Goal: Task Accomplishment & Management: Use online tool/utility

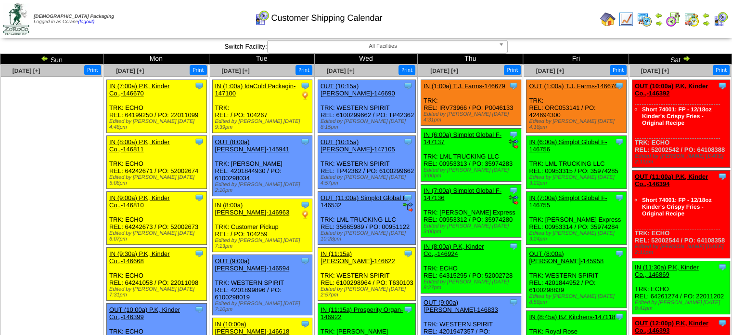
click at [613, 21] on img at bounding box center [608, 19] width 15 height 15
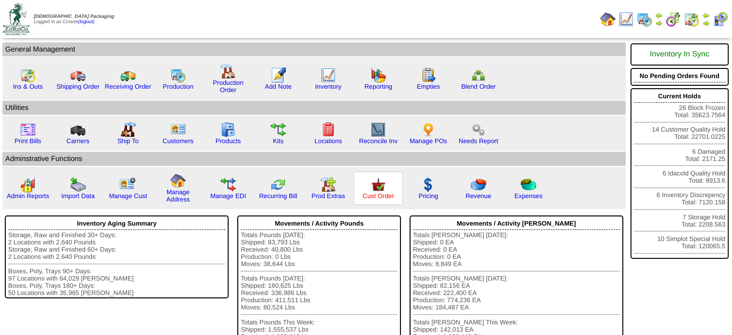
click at [376, 196] on link "Cust Order" at bounding box center [378, 195] width 31 height 7
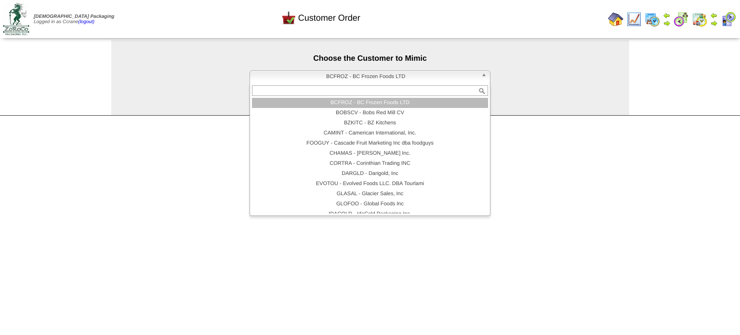
click at [343, 78] on span "BCFROZ - BC Frozen Foods LTD" at bounding box center [365, 77] width 223 height 12
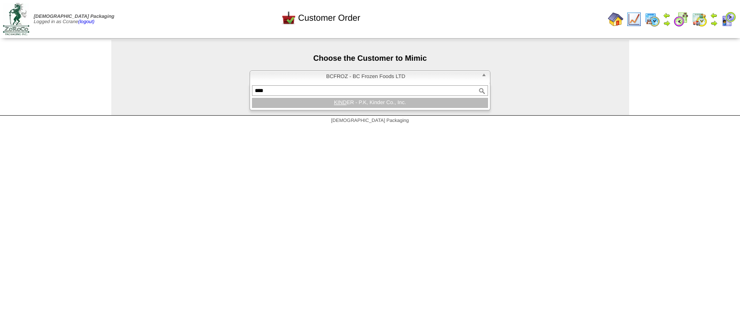
type input "****"
click at [339, 110] on div "**** KIND ER - P.K, Kinder Co., Inc." at bounding box center [369, 96] width 241 height 27
click at [339, 105] on em "KIND" at bounding box center [340, 103] width 13 height 6
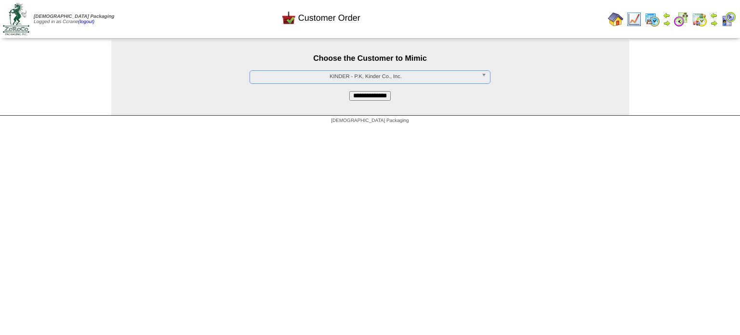
click at [359, 101] on input "**********" at bounding box center [369, 96] width 41 height 10
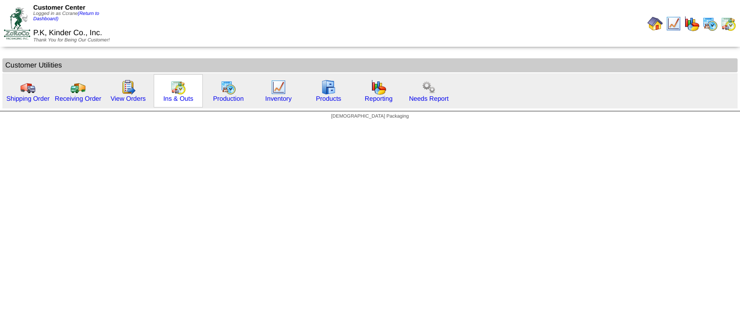
click at [190, 93] on div "Ins & Outs" at bounding box center [178, 90] width 49 height 33
click at [183, 100] on link "Ins & Outs" at bounding box center [178, 98] width 30 height 7
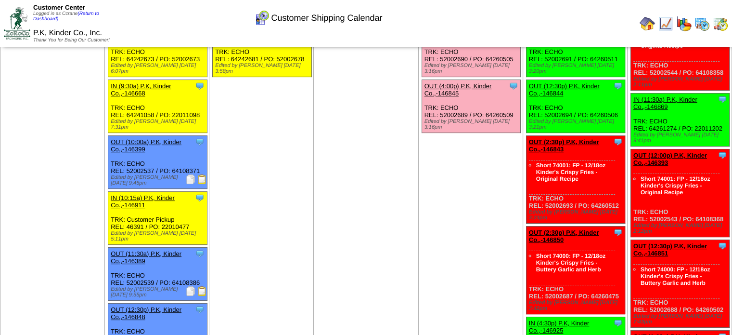
scroll to position [241, 0]
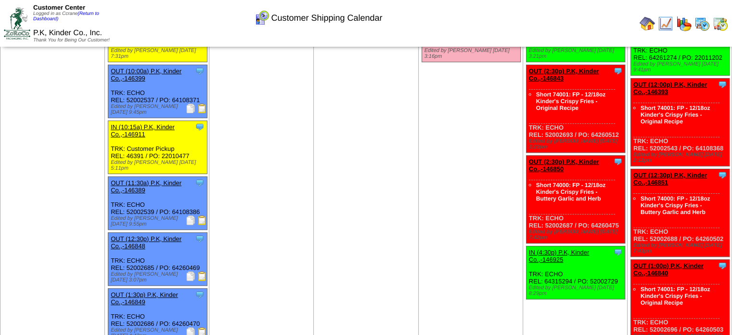
drag, startPoint x: 725, startPoint y: 216, endPoint x: 651, endPoint y: 213, distance: 73.7
click at [651, 213] on div "Clone Item OUT (12:30p) P.K, Kinder Co.,-146851 P.K, Kinder Co., Inc. ScheduleI…" at bounding box center [680, 213] width 99 height 88
click at [414, 161] on td "Sep 17 [+] Print" at bounding box center [366, 178] width 104 height 705
click at [355, 145] on td "Sep 17 [+] Print" at bounding box center [366, 178] width 104 height 705
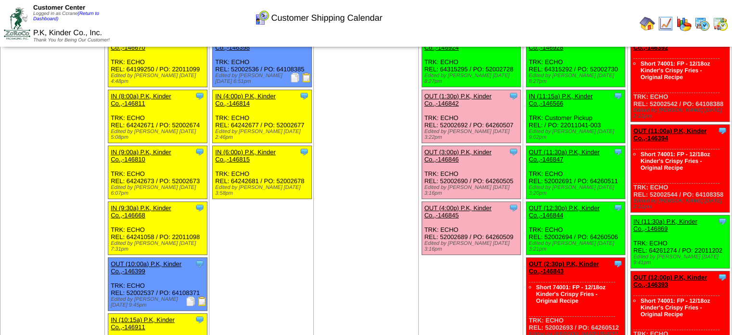
scroll to position [0, 0]
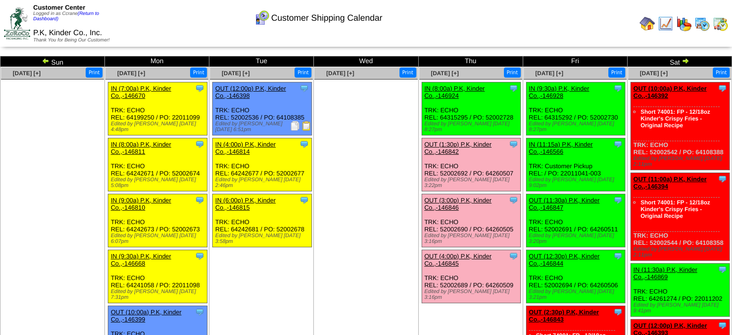
drag, startPoint x: 722, startPoint y: 153, endPoint x: 651, endPoint y: 151, distance: 71.8
click at [651, 151] on div "Clone Item OUT (10:00a) P.K, Kinder Co.,-146392 P.K, Kinder Co., Inc. ScheduleI…" at bounding box center [680, 126] width 99 height 88
click at [387, 150] on ul at bounding box center [365, 151] width 103 height 144
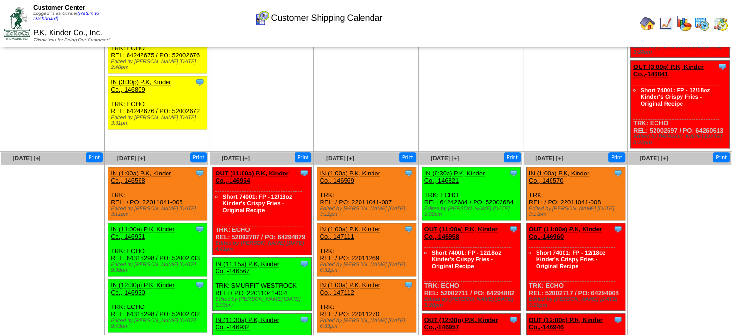
scroll to position [626, 0]
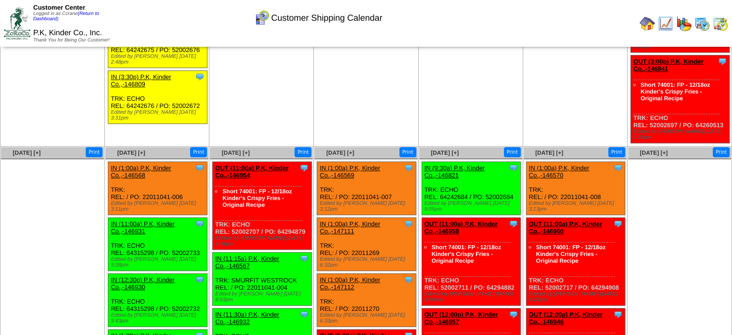
click at [703, 241] on ul at bounding box center [679, 231] width 103 height 144
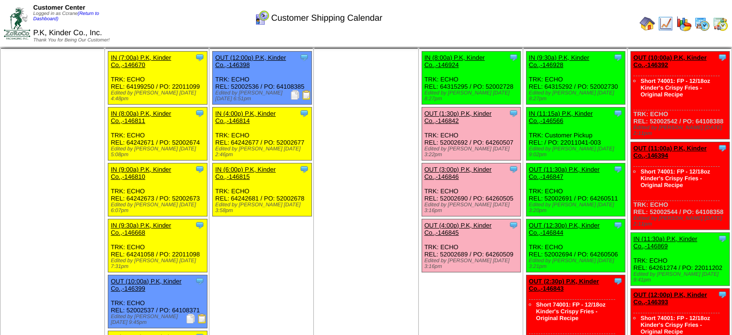
scroll to position [48, 0]
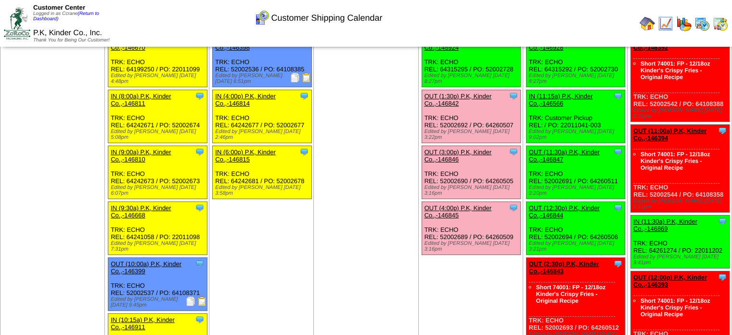
drag, startPoint x: 722, startPoint y: 188, endPoint x: 653, endPoint y: 187, distance: 69.8
click at [653, 187] on div "Clone Item OUT (11:00a) P.K, Kinder Co.,-146394 P.K, Kinder Co., Inc. ScheduleI…" at bounding box center [680, 169] width 99 height 88
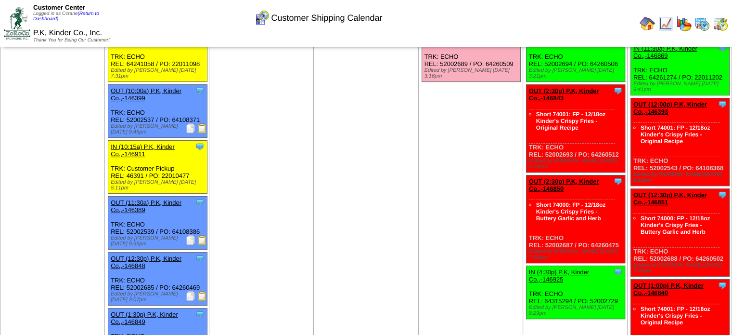
scroll to position [241, 0]
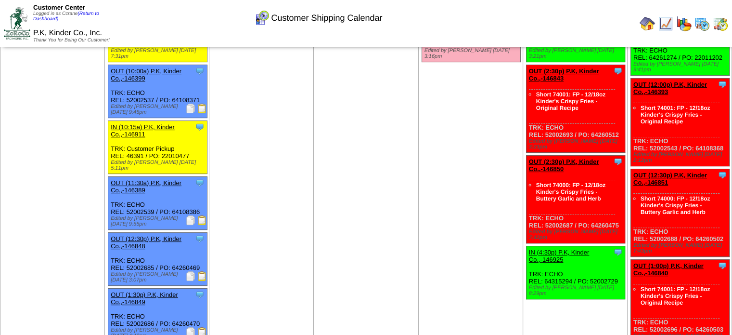
drag, startPoint x: 719, startPoint y: 211, endPoint x: 651, endPoint y: 216, distance: 68.1
click at [651, 216] on div "Clone Item OUT (12:30p) P.K, Kinder Co.,-146851 P.K, Kinder Co., Inc. ScheduleI…" at bounding box center [680, 213] width 99 height 88
copy div "52002688 / PO: 64260502"
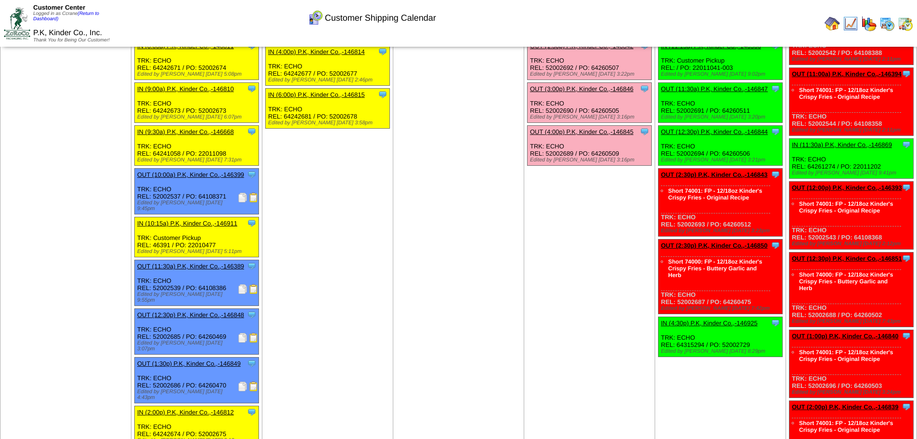
scroll to position [0, 0]
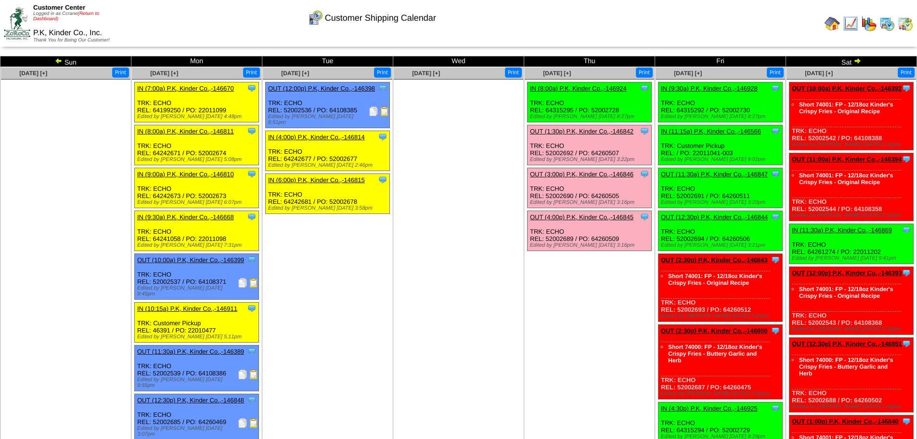
click at [91, 12] on link "(Return to Dashboard)" at bounding box center [66, 16] width 66 height 11
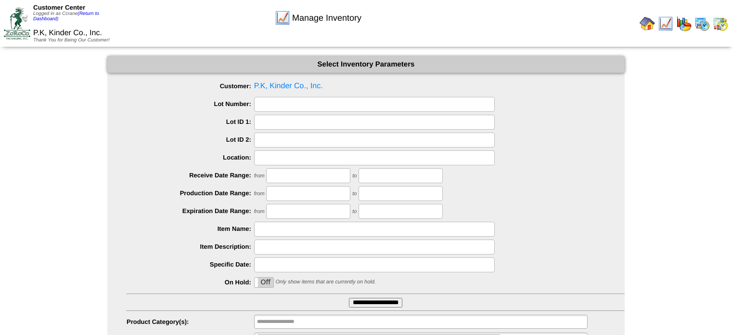
scroll to position [47, 0]
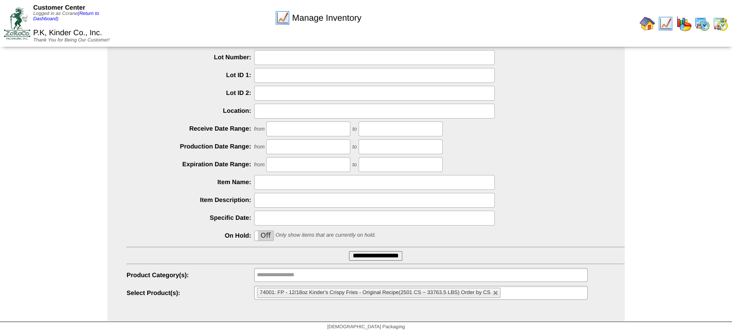
click at [512, 289] on input "text" at bounding box center [509, 293] width 12 height 12
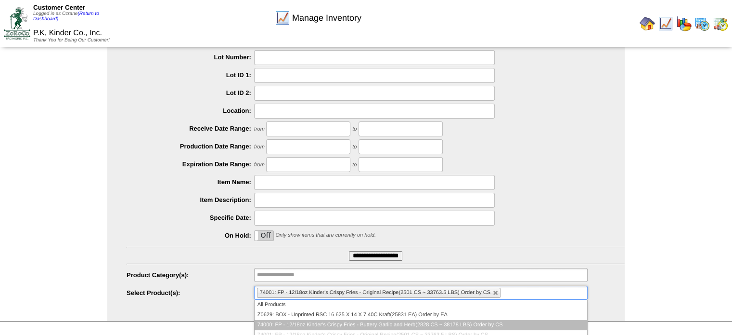
click at [459, 320] on li "74000: FP - 12/18oz Kinder's Crispy Fries - Buttery Garlic and Herb(2828 CS ~ 3…" at bounding box center [421, 325] width 333 height 10
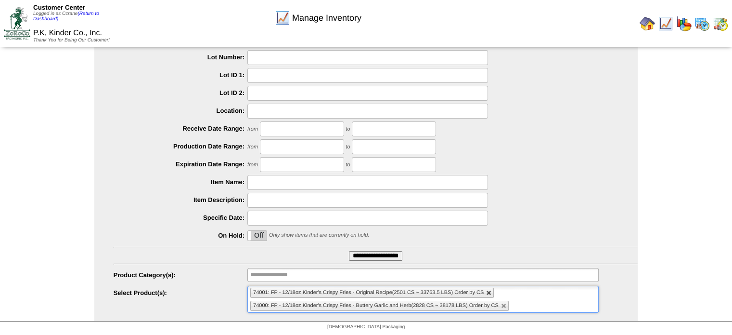
click at [486, 291] on link at bounding box center [489, 293] width 6 height 6
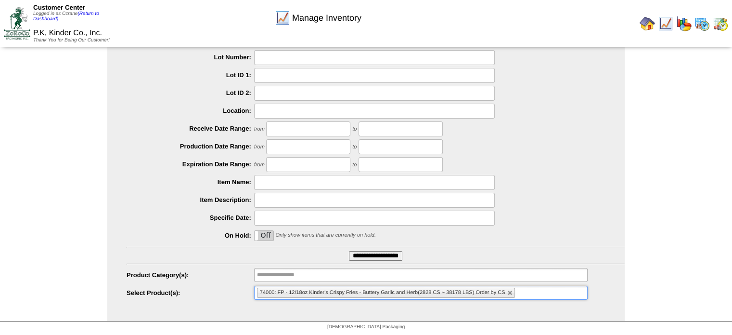
click at [365, 259] on input "**********" at bounding box center [375, 256] width 53 height 10
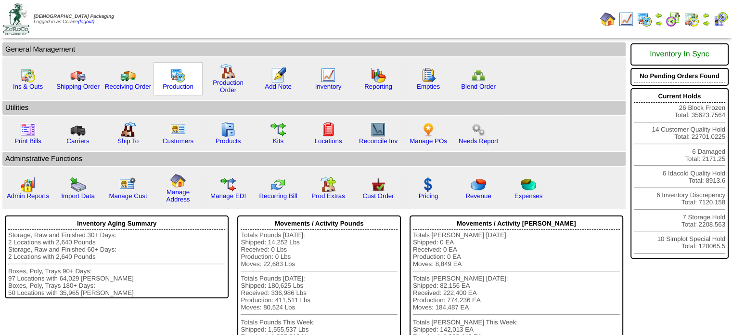
click at [174, 76] on img at bounding box center [177, 74] width 15 height 15
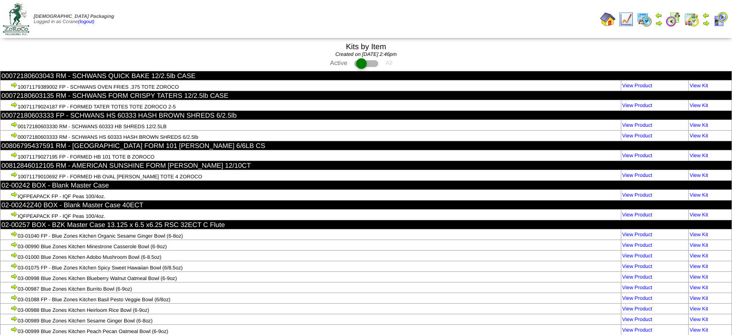
scroll to position [3992, 0]
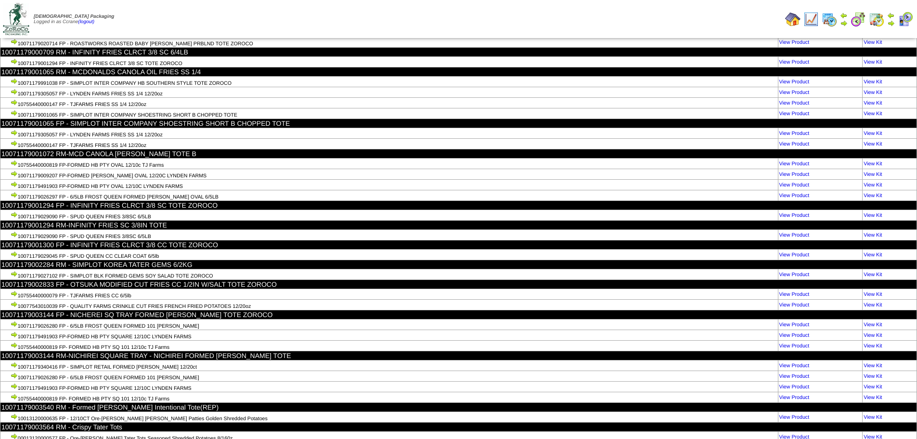
scroll to position [3992, 0]
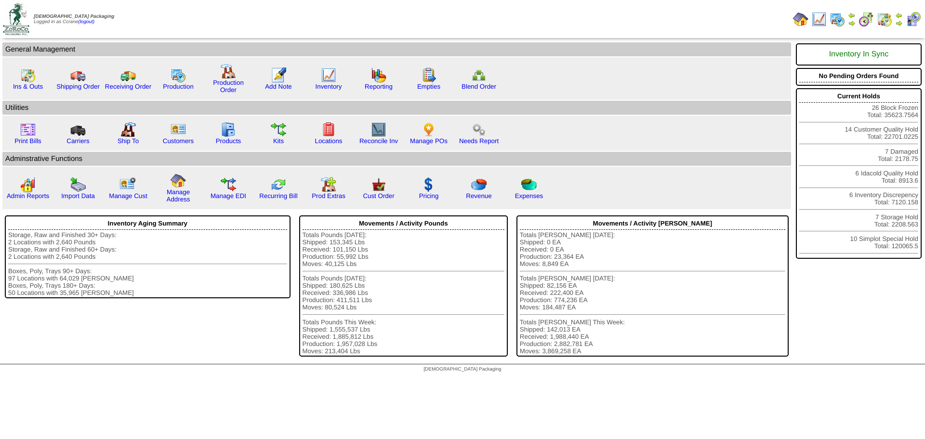
click at [895, 23] on img at bounding box center [899, 23] width 8 height 8
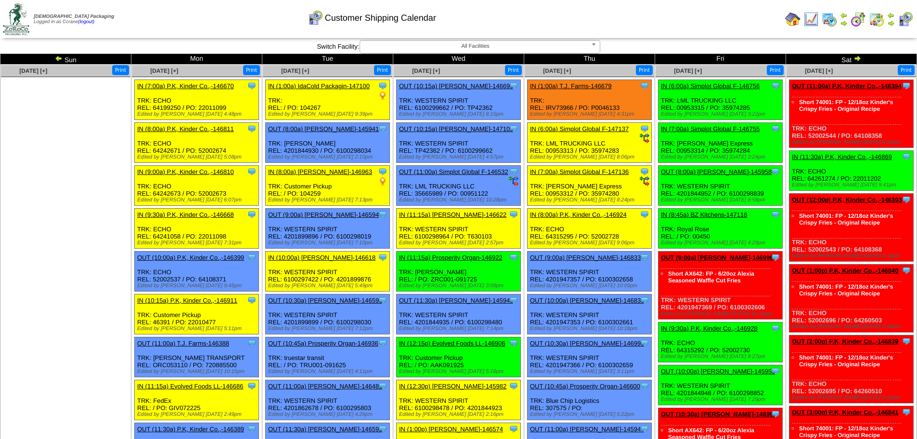
click at [68, 142] on ul at bounding box center [66, 149] width 130 height 144
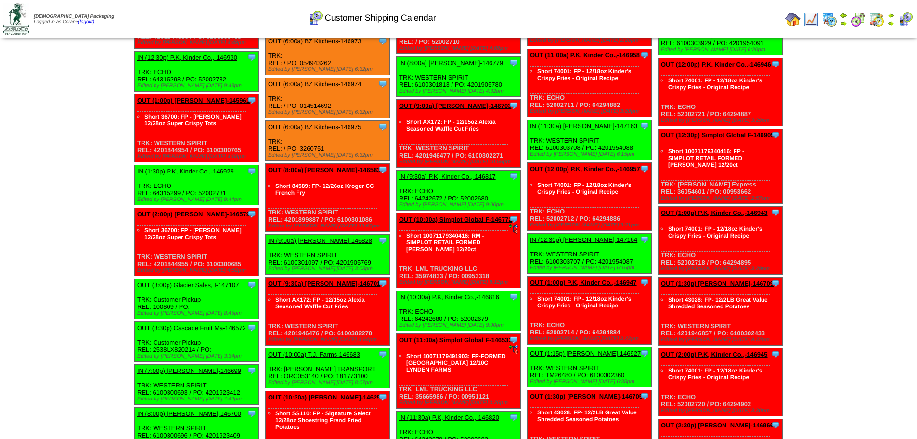
click at [373, 205] on div "Short 84589: FP- 12/26oz Kroger CC French Fry" at bounding box center [322, 195] width 109 height 28
click at [373, 217] on div "Clone Item OUT (8:00a) Lamb-Weston-146583 Lamb-Weston ScheduleID: 146583 1800 C…" at bounding box center [328, 198] width 124 height 68
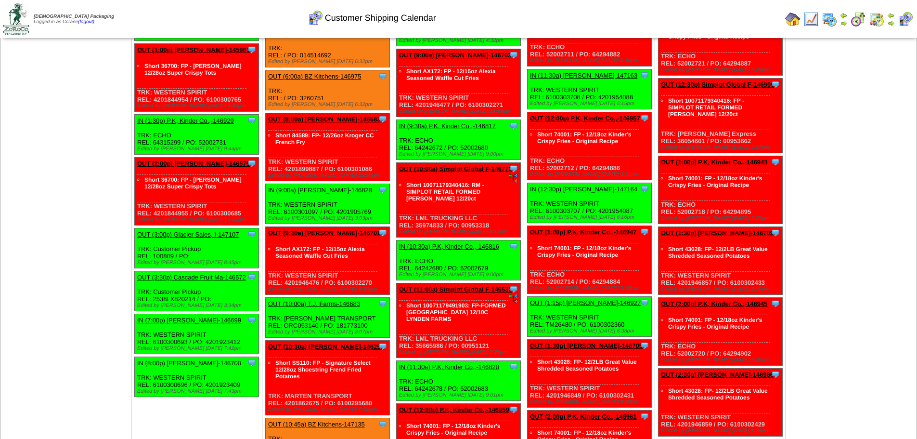
scroll to position [1981, 0]
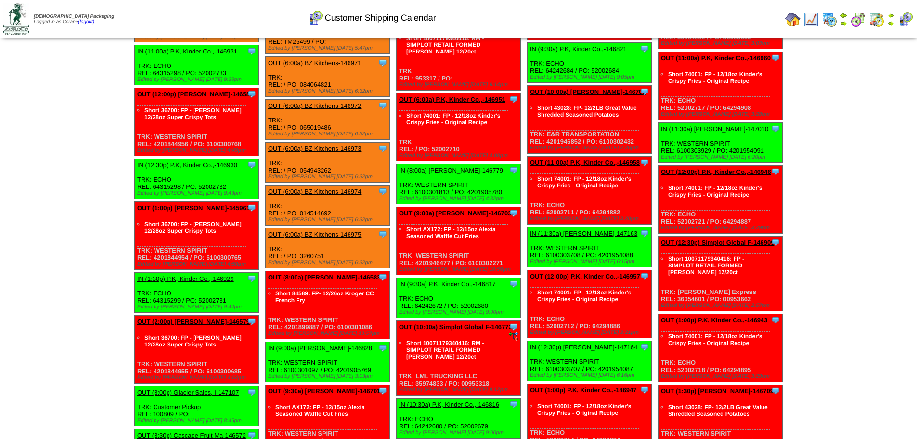
click at [382, 218] on div "Clone Item OUT (6:00a) BZ Kitchens-146974 BZ Kitchens ScheduleID: 146974 105 CS…" at bounding box center [328, 205] width 124 height 40
click at [469, 300] on div "Clone Item IN (9:30a) P.K, Kinder Co.,-146817 P.K, Kinder Co., Inc. ScheduleID:…" at bounding box center [459, 298] width 124 height 40
drag, startPoint x: 359, startPoint y: 327, endPoint x: 284, endPoint y: 326, distance: 75.1
click at [284, 326] on div "Clone Item OUT (8:00a) Lamb-Weston-146583 Lamb-Weston ScheduleID: 146583 1800 C…" at bounding box center [328, 305] width 124 height 68
copy div "4201899887 / PO: 6100301086"
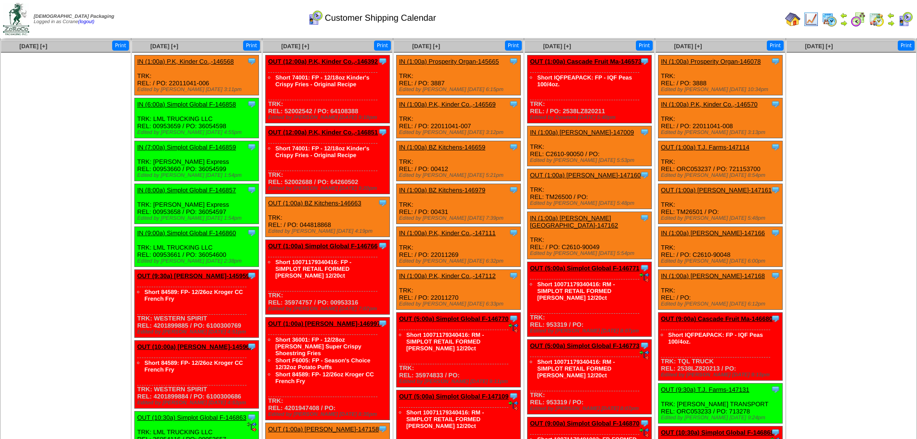
scroll to position [1511, 0]
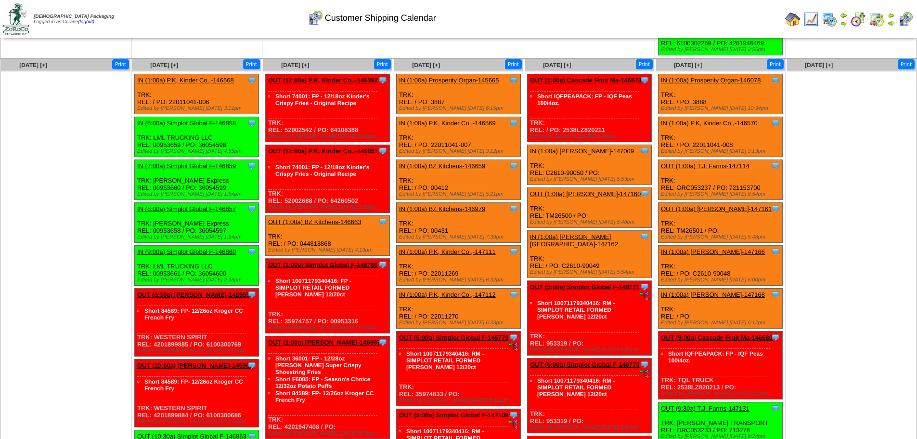
click at [57, 155] on ul at bounding box center [66, 143] width 130 height 144
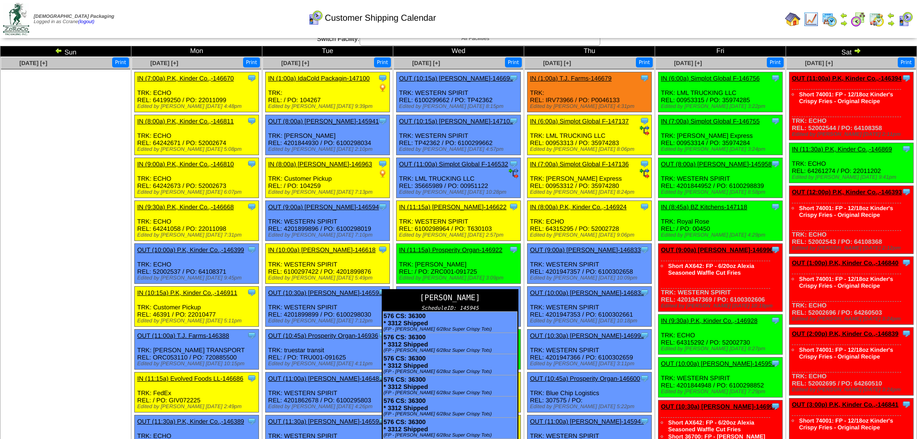
scroll to position [0, 0]
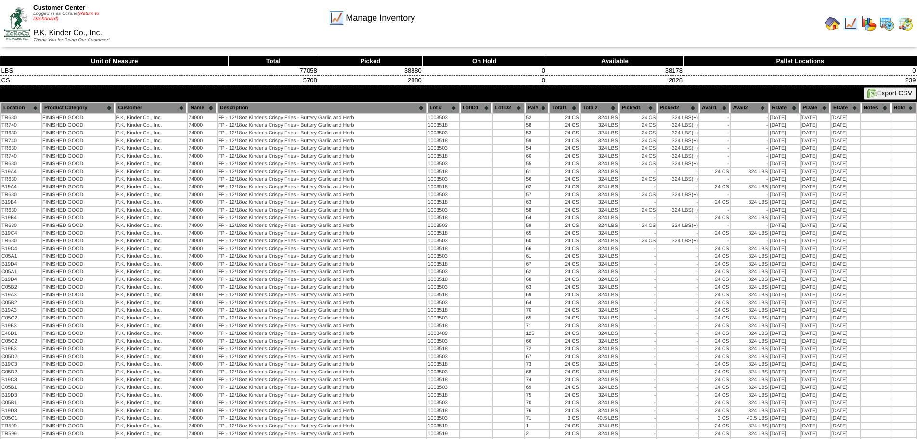
click at [87, 14] on link "(Return to Dashboard)" at bounding box center [66, 16] width 66 height 11
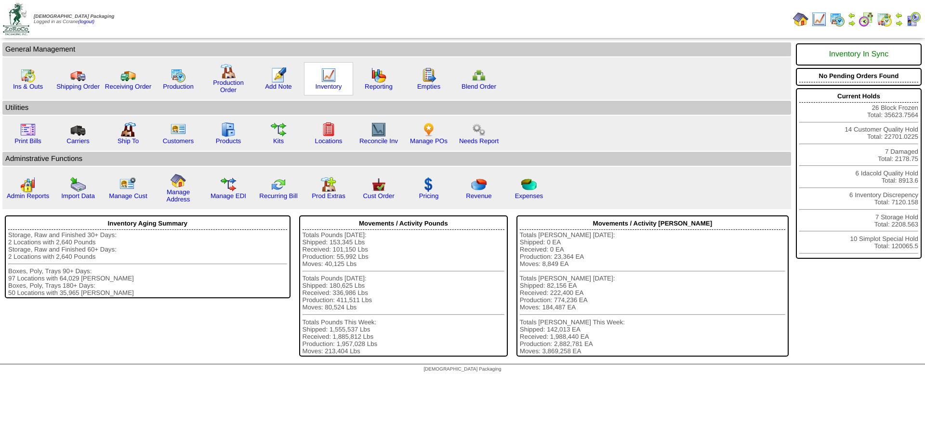
click at [329, 78] on img at bounding box center [328, 74] width 15 height 15
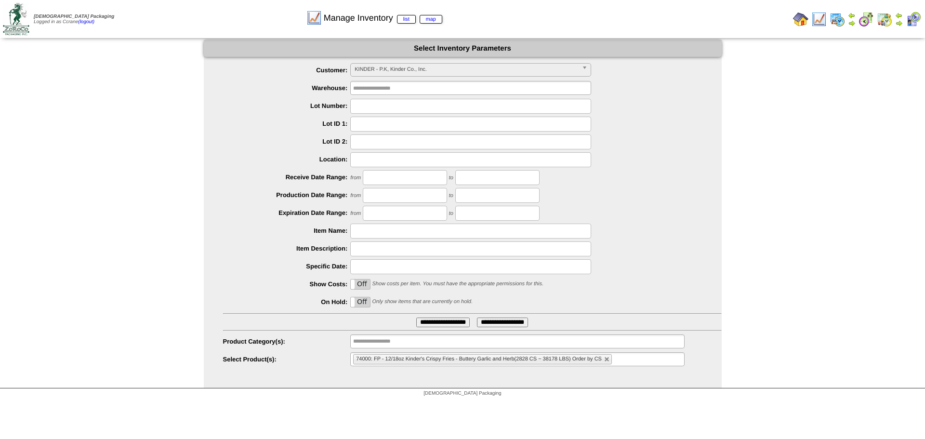
scroll to position [36, 0]
click at [394, 66] on span "KINDER - P.K, Kinder Co., Inc." at bounding box center [465, 70] width 223 height 12
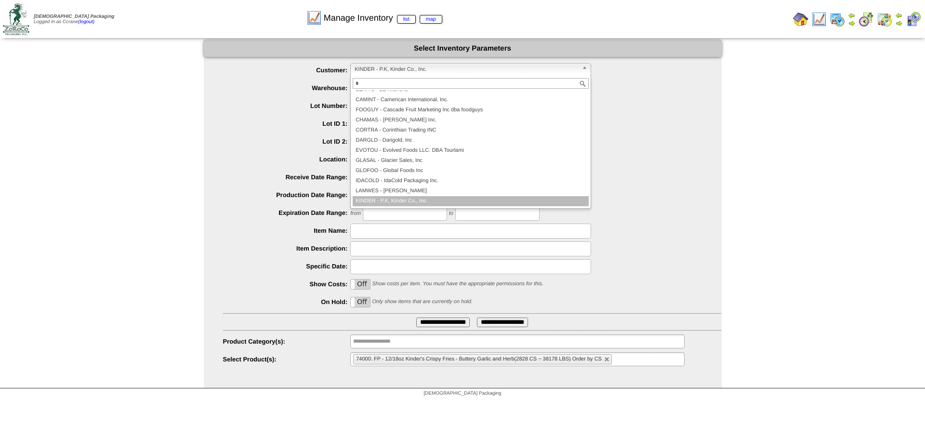
scroll to position [0, 0]
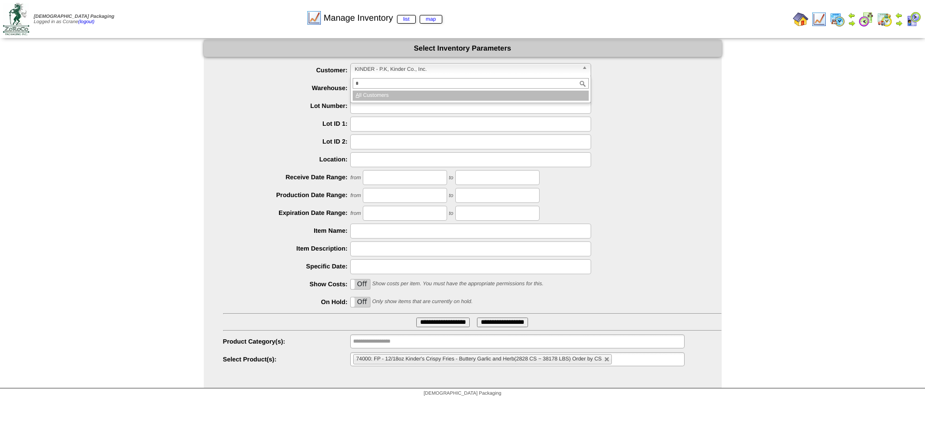
type input "*"
click at [392, 91] on li "A ll Customers" at bounding box center [471, 96] width 236 height 10
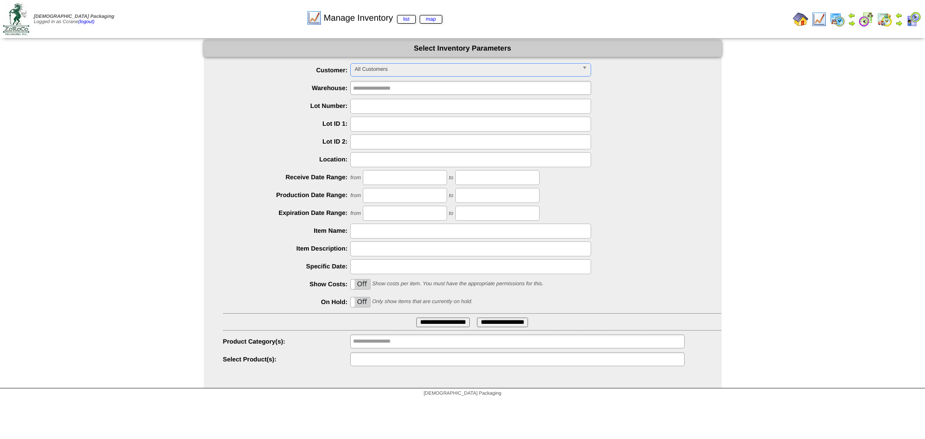
click at [377, 362] on input "text" at bounding box center [384, 359] width 62 height 12
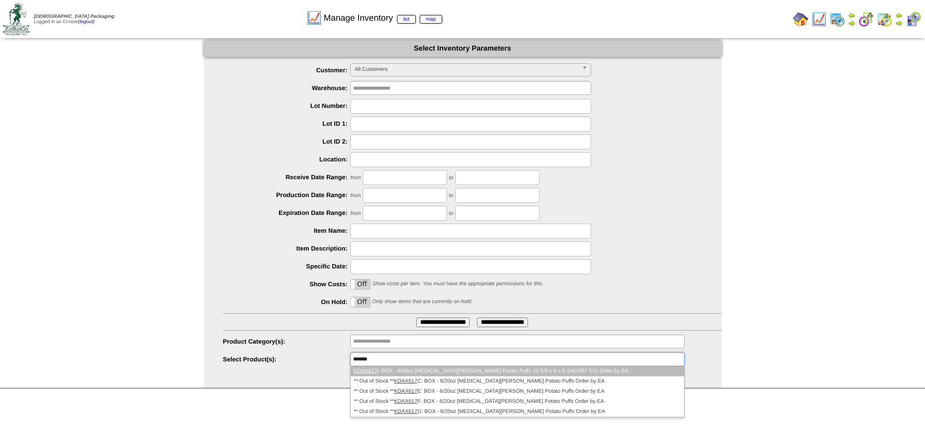
type input "*******"
click at [394, 369] on li "KDAX617 I: BOX - 6/20oz Alexia Sweet Potato Puffs 12-5/8 x 9 x 6-1/4(1657 EA) O…" at bounding box center [517, 371] width 333 height 10
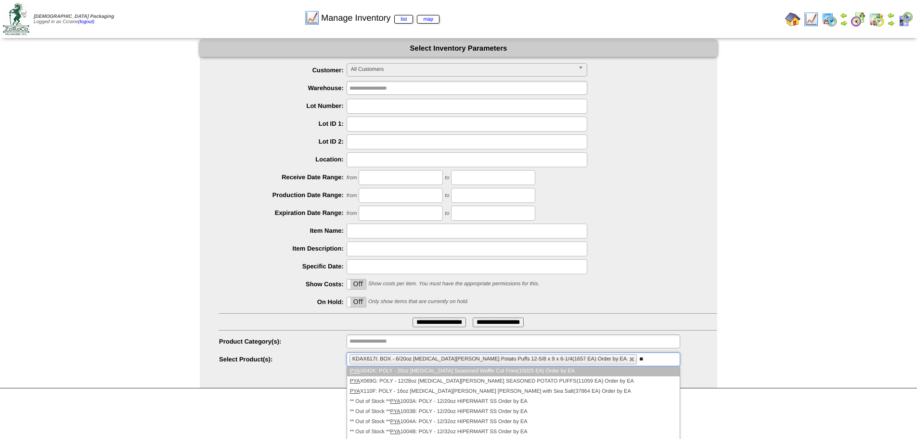
type input "*"
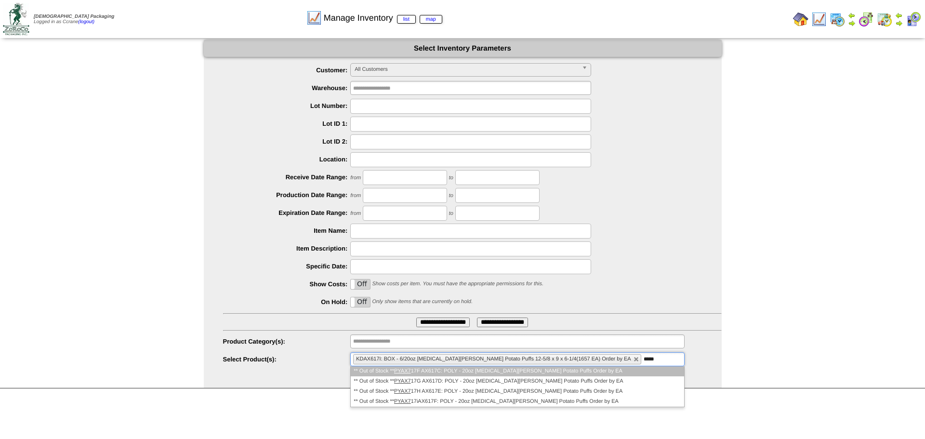
type input "*****"
click at [246, 238] on div at bounding box center [472, 230] width 498 height 15
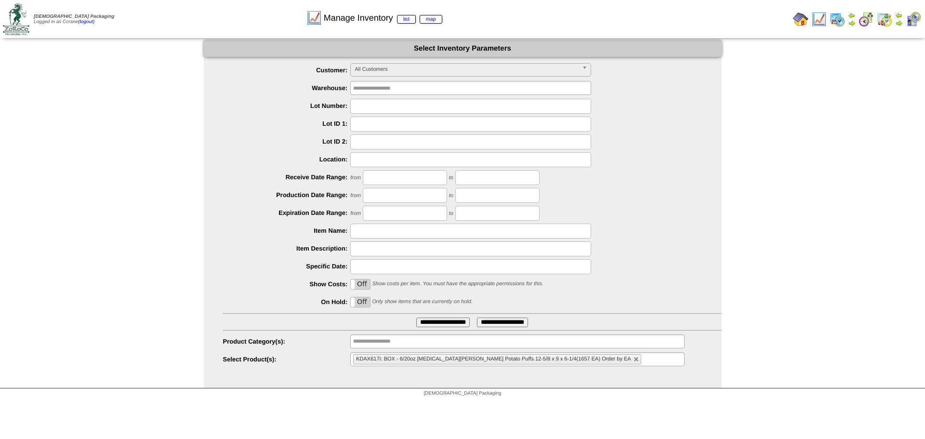
click at [428, 320] on input "**********" at bounding box center [442, 322] width 53 height 10
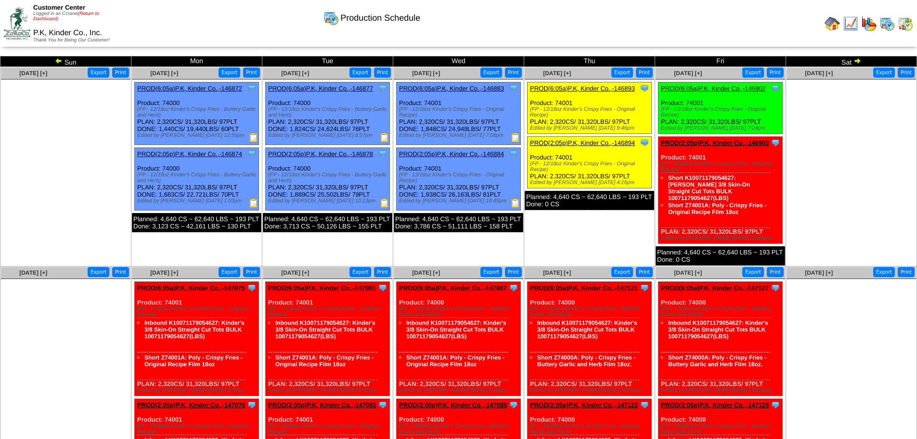
click at [92, 14] on link "(Return to Dashboard)" at bounding box center [66, 16] width 66 height 11
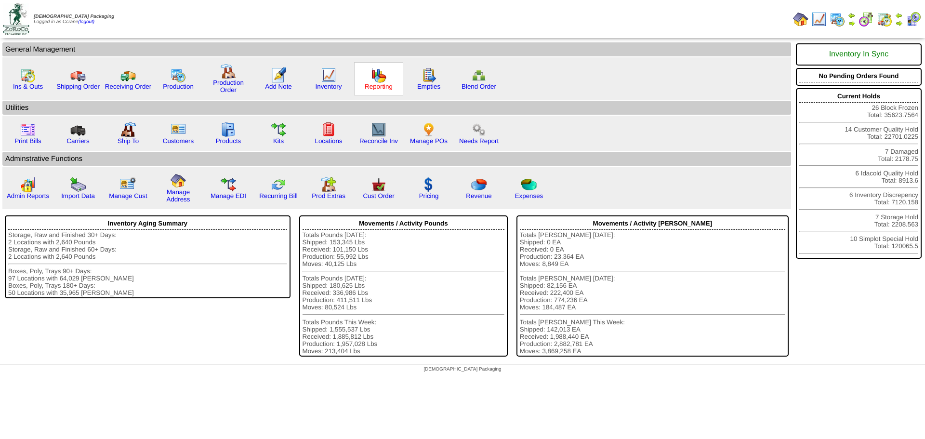
click at [375, 84] on link "Reporting" at bounding box center [379, 86] width 28 height 7
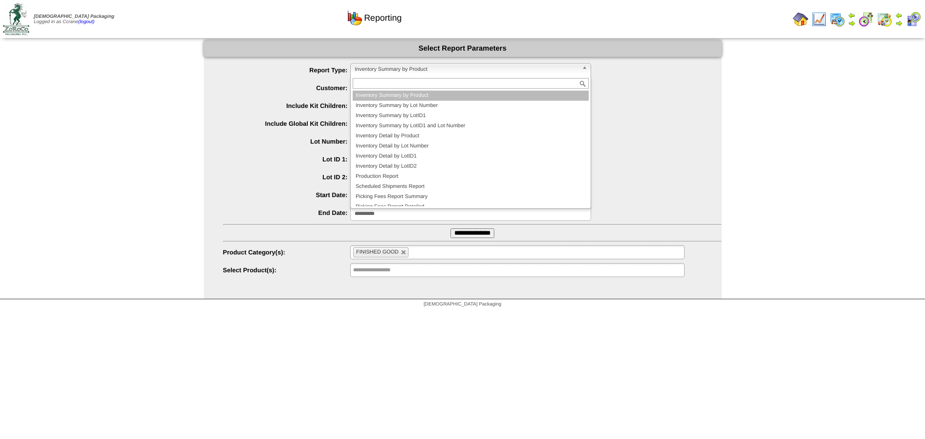
click at [384, 68] on span "Inventory Summary by Product" at bounding box center [465, 70] width 223 height 12
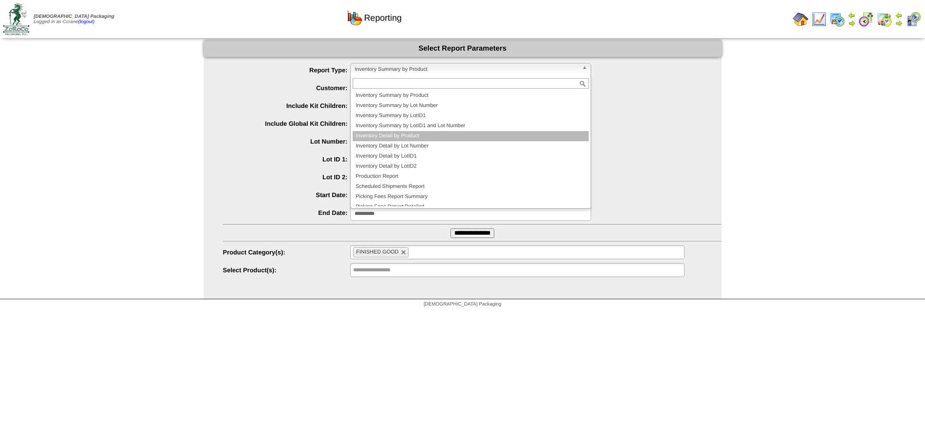
click at [439, 137] on li "Inventory Detail by Product" at bounding box center [471, 136] width 236 height 10
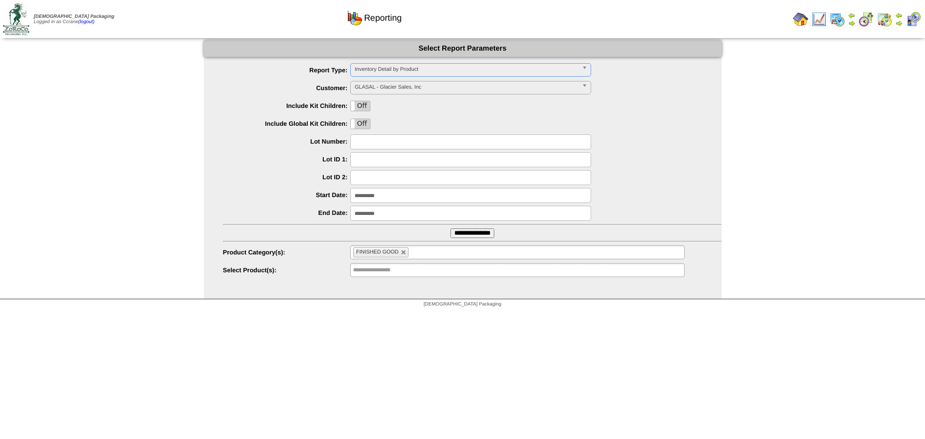
click at [417, 91] on span "GLASAL - Glacier Sales, Inc" at bounding box center [465, 87] width 223 height 12
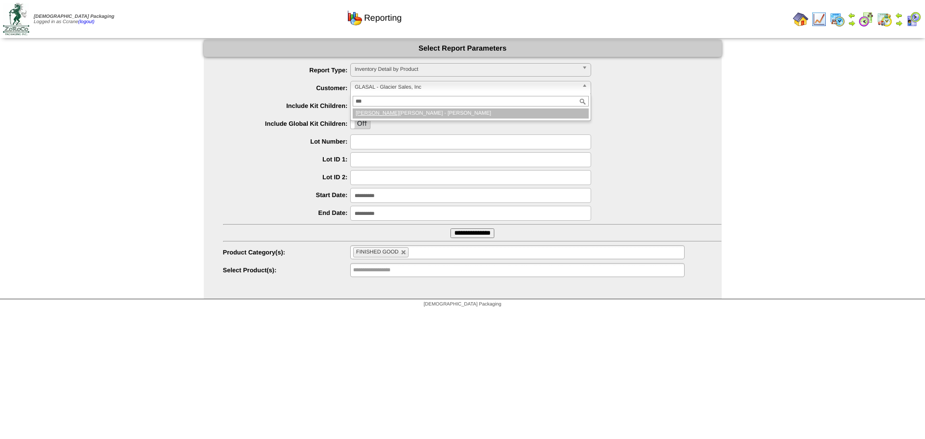
type input "***"
click at [428, 113] on li "LAM WES - Lamb-Weston" at bounding box center [471, 113] width 236 height 10
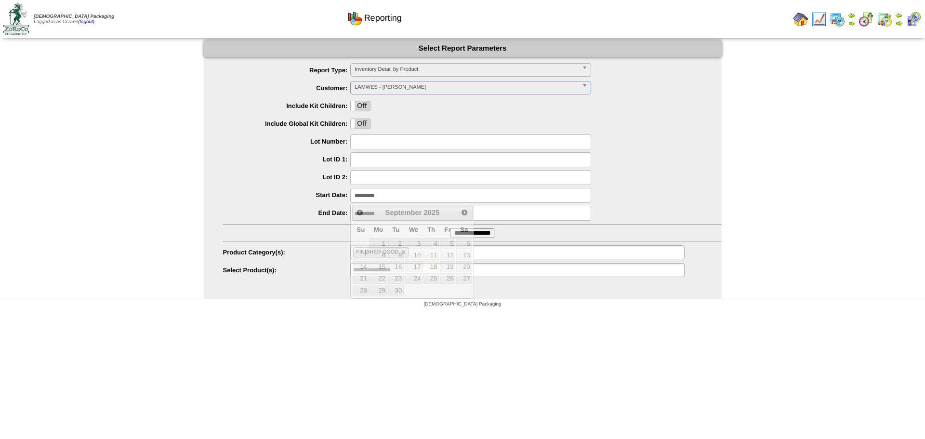
click at [366, 194] on input "**********" at bounding box center [470, 195] width 241 height 15
click at [370, 240] on link "1" at bounding box center [377, 243] width 17 height 11
type input "**********"
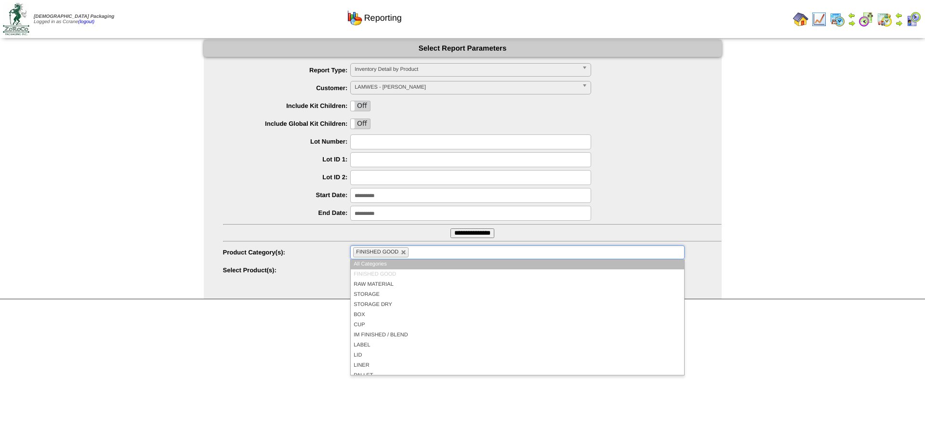
click at [400, 254] on li "FINISHED GOOD" at bounding box center [380, 252] width 55 height 10
click at [403, 252] on link at bounding box center [404, 252] width 6 height 6
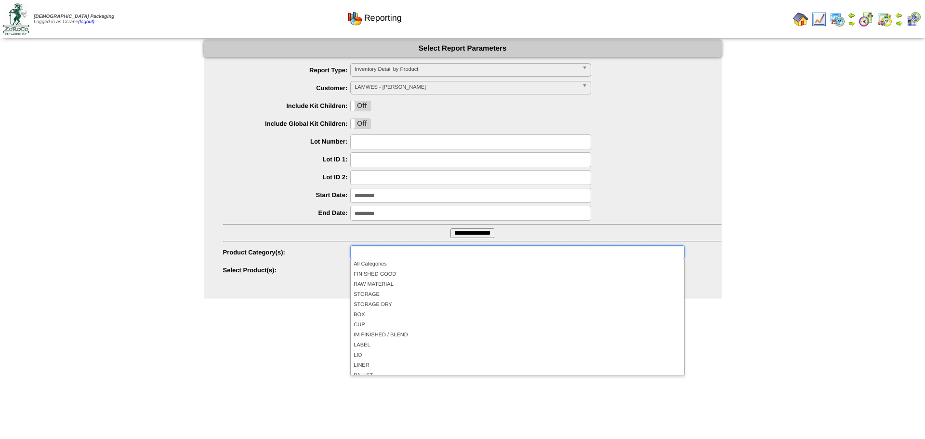
click at [320, 261] on ul "**********" at bounding box center [463, 170] width 518 height 215
type input "**********"
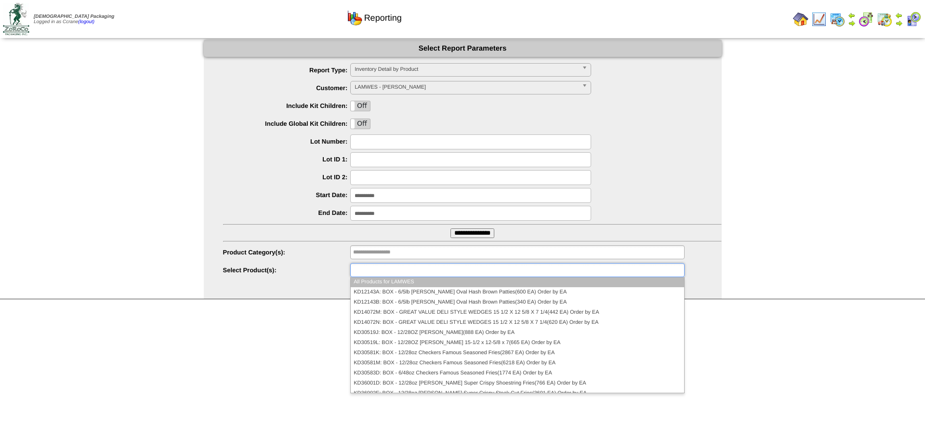
click at [359, 272] on input "text" at bounding box center [384, 270] width 62 height 12
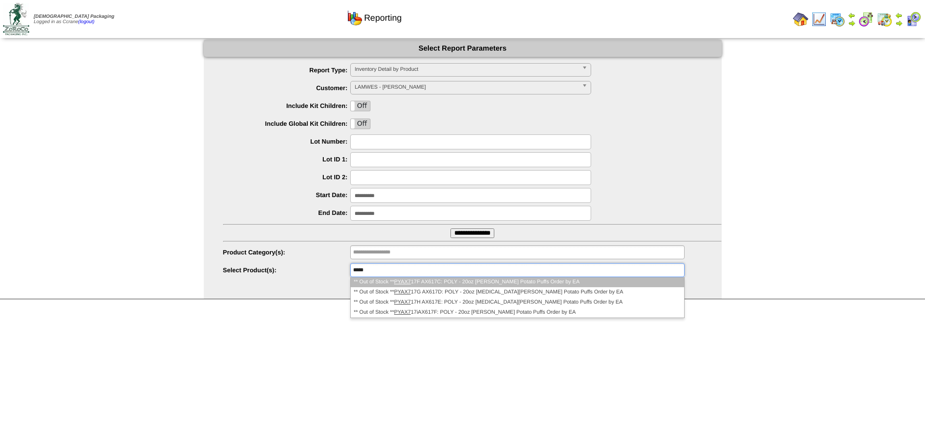
type input "*****"
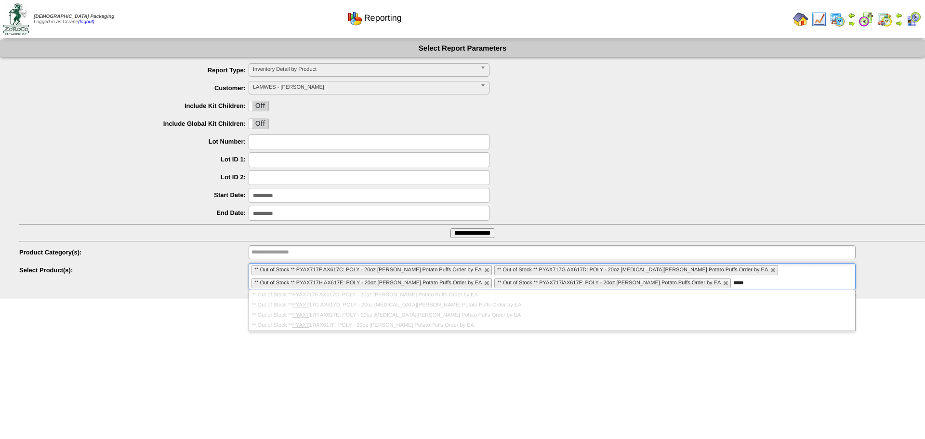
click at [468, 234] on input "**********" at bounding box center [472, 233] width 44 height 10
